Goal: Communication & Community: Answer question/provide support

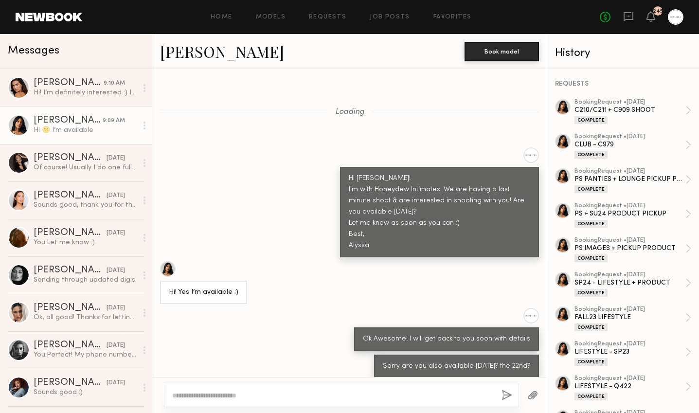
scroll to position [9500, 0]
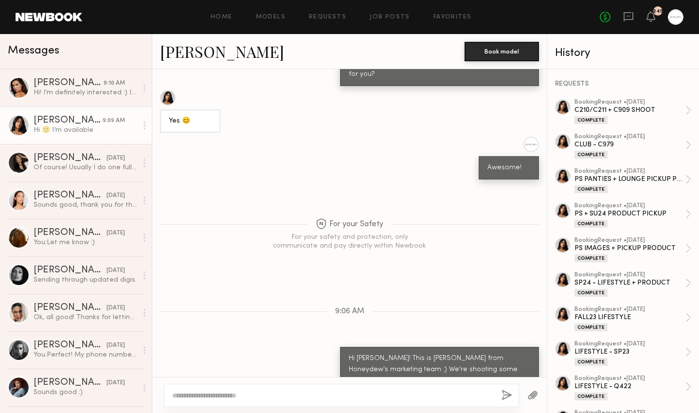
click at [260, 395] on textarea at bounding box center [333, 396] width 322 height 10
type textarea "**********"
click at [505, 397] on button "button" at bounding box center [507, 396] width 11 height 12
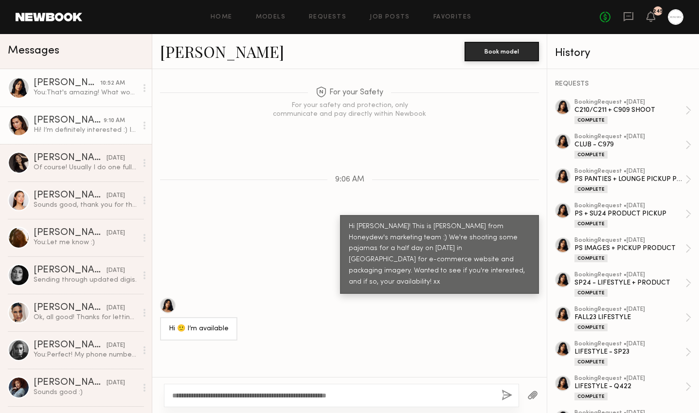
click at [83, 119] on div "[PERSON_NAME]" at bounding box center [69, 121] width 70 height 10
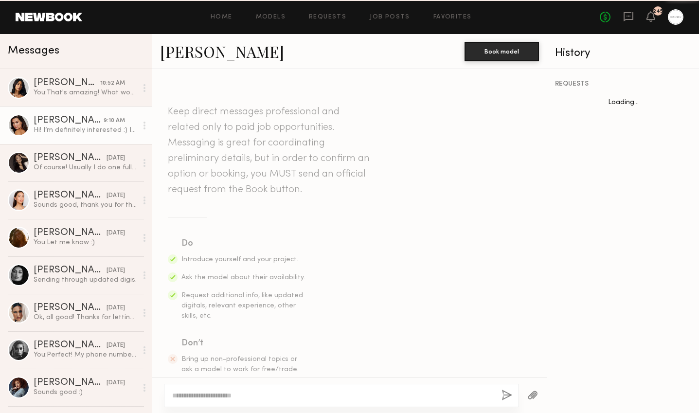
scroll to position [285, 0]
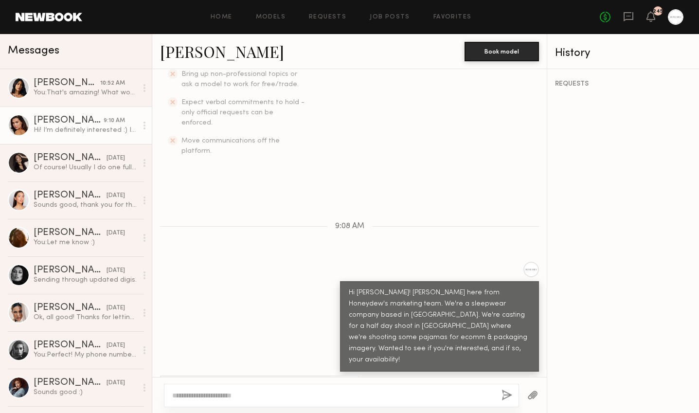
click at [203, 400] on div at bounding box center [341, 395] width 355 height 23
click at [204, 391] on textarea at bounding box center [333, 396] width 322 height 10
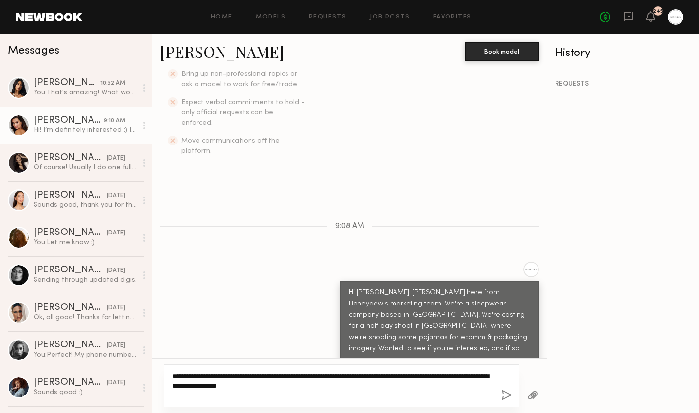
type textarea "**********"
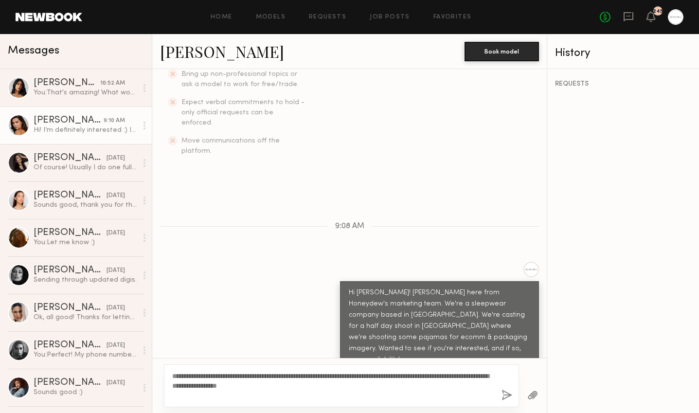
click at [508, 395] on button "button" at bounding box center [507, 396] width 11 height 12
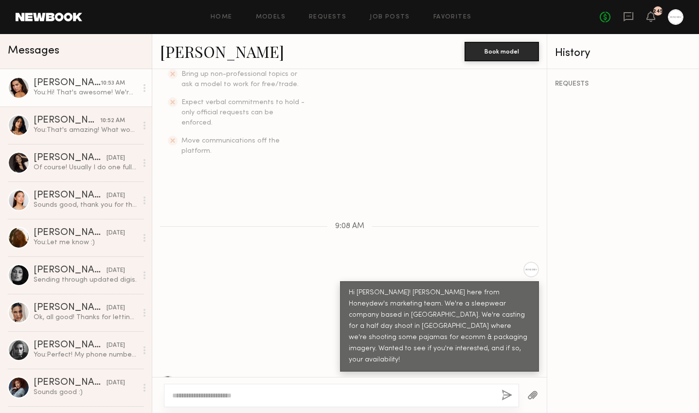
scroll to position [428, 0]
